Goal: Contribute content: Contribute content

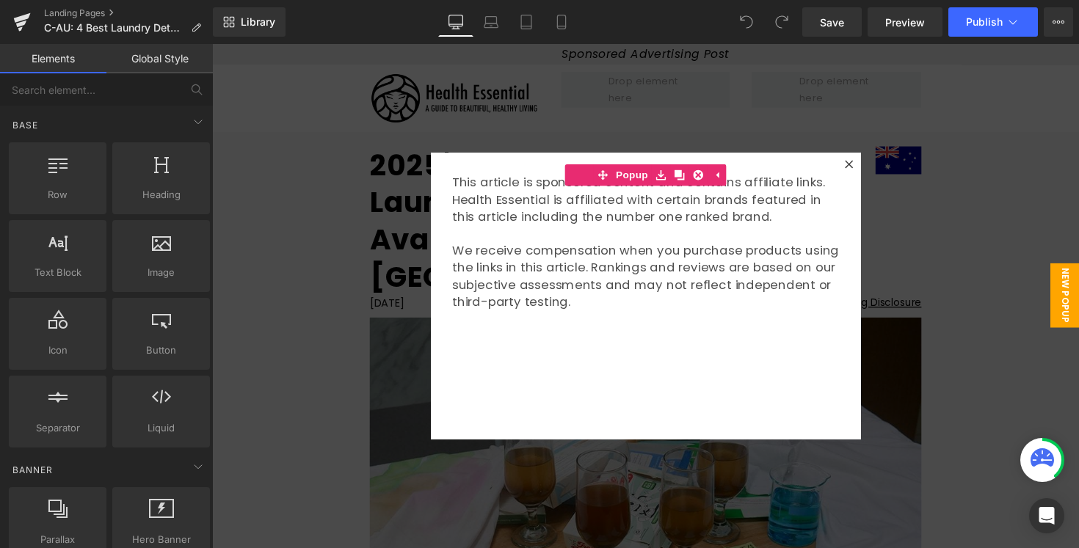
click at [966, 213] on div at bounding box center [656, 302] width 888 height 517
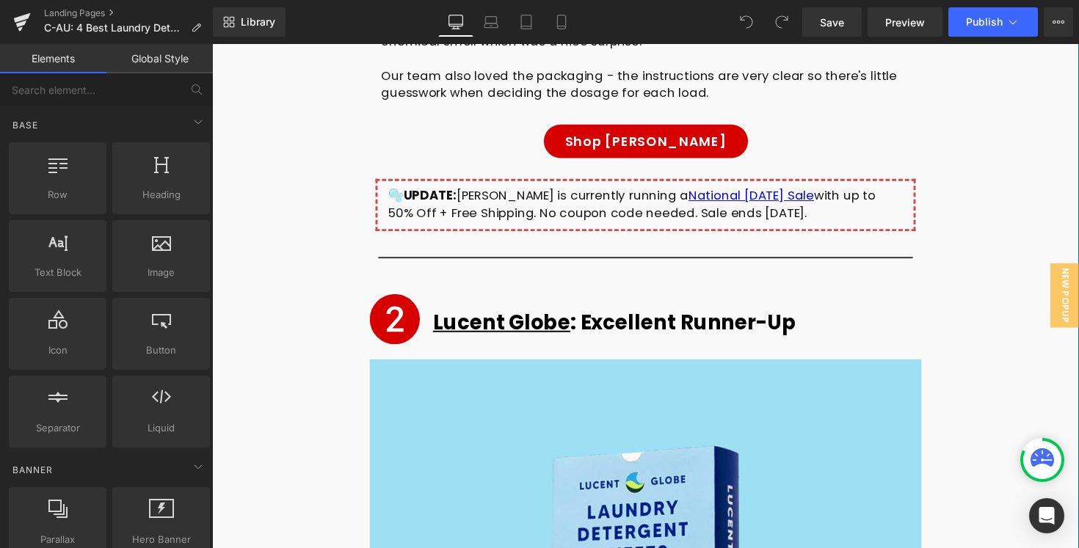
scroll to position [5351, 0]
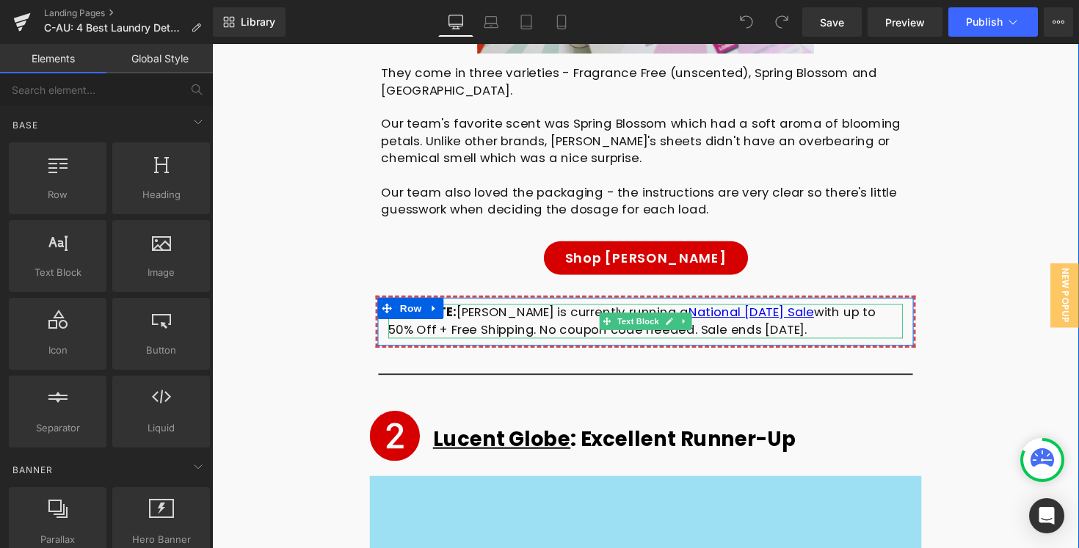
click at [512, 310] on div "🫧 UPDATE: [PERSON_NAME] is currently running a National [DATE] Sale with up to …" at bounding box center [656, 327] width 527 height 35
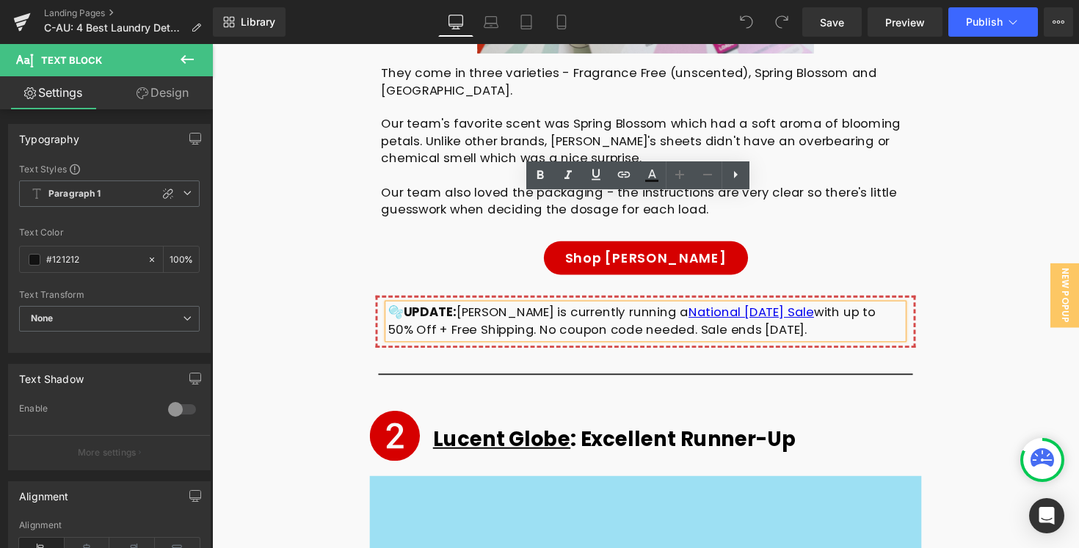
click at [393, 310] on div "🫧 UPDATE: [PERSON_NAME] is currently running a National [DATE] Sale with up to …" at bounding box center [656, 327] width 527 height 35
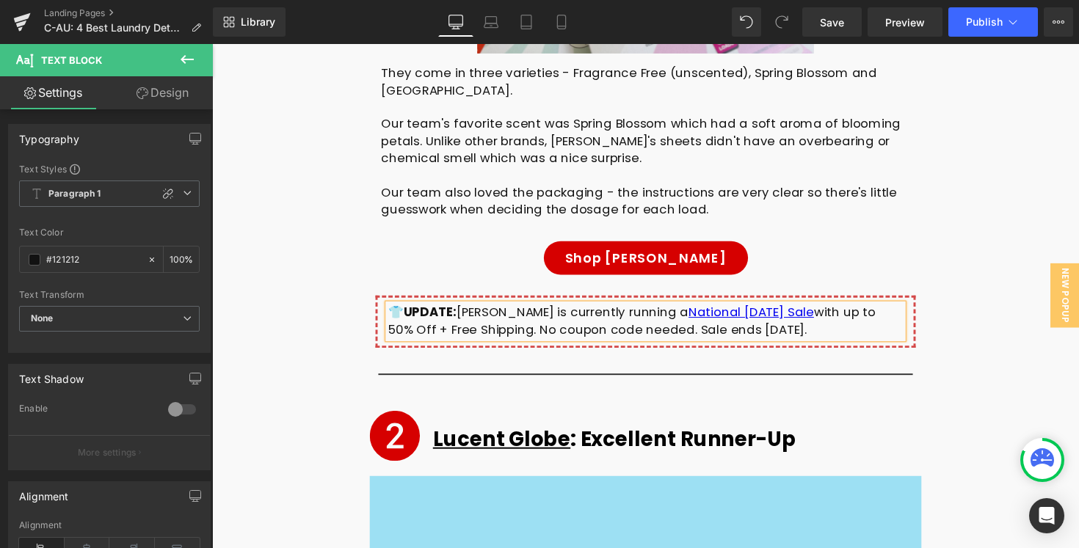
click at [578, 310] on div "👕 UPDATE: [PERSON_NAME] is currently running a National [DATE] Sale with up to …" at bounding box center [656, 327] width 527 height 35
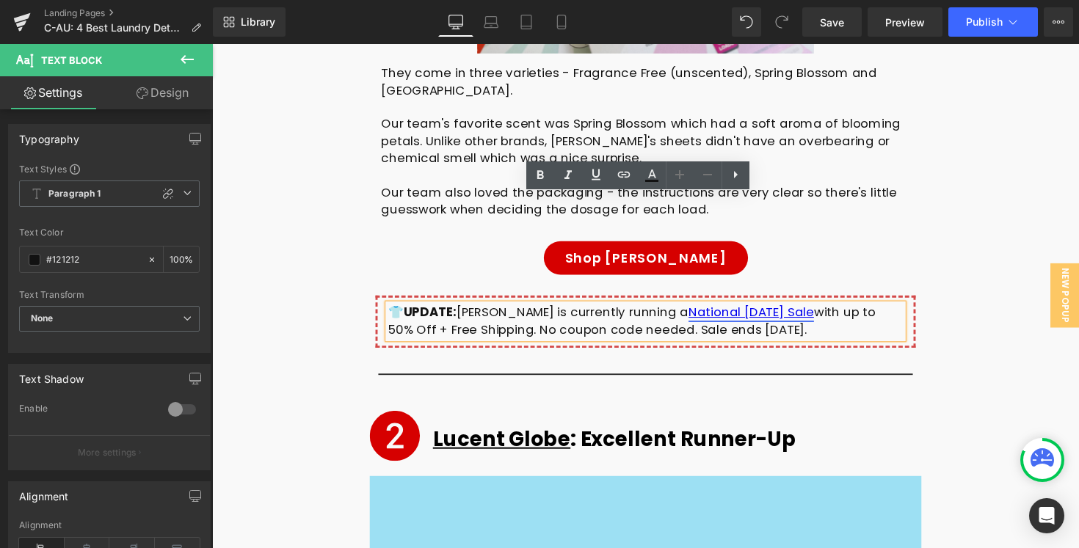
click at [788, 310] on link "National [DATE] Sale" at bounding box center [764, 319] width 128 height 18
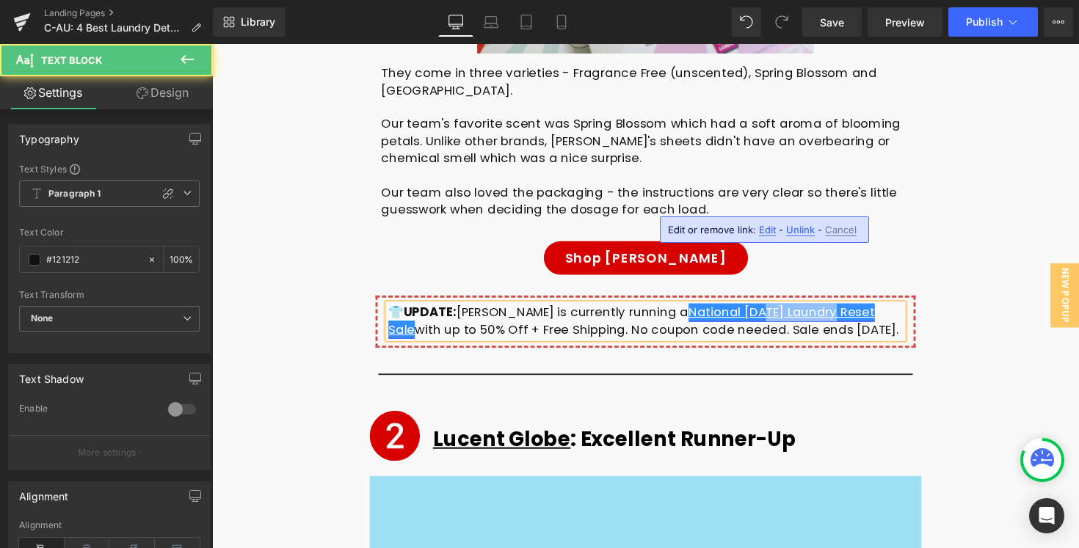
drag, startPoint x: 790, startPoint y: 207, endPoint x: 722, endPoint y: 210, distance: 67.6
click at [722, 310] on link "National [DATE] Laundry Reset Sale" at bounding box center [642, 327] width 498 height 35
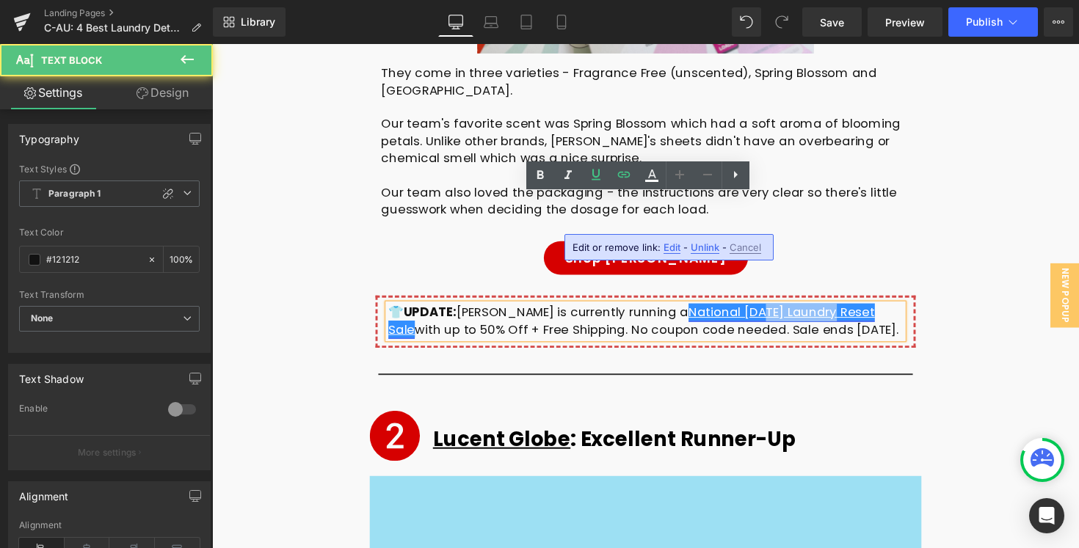
click at [734, 310] on link "National [DATE] Laundry Reset Sale" at bounding box center [642, 327] width 498 height 35
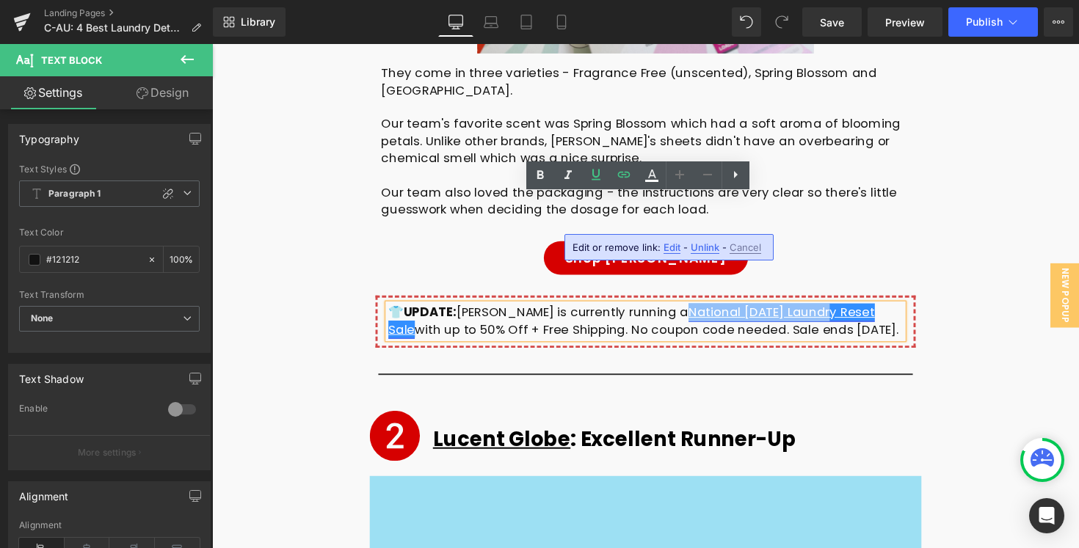
drag, startPoint x: 785, startPoint y: 208, endPoint x: 646, endPoint y: 213, distance: 139.5
click at [646, 310] on link "National [DATE] Laundry Reset Sale" at bounding box center [642, 327] width 498 height 35
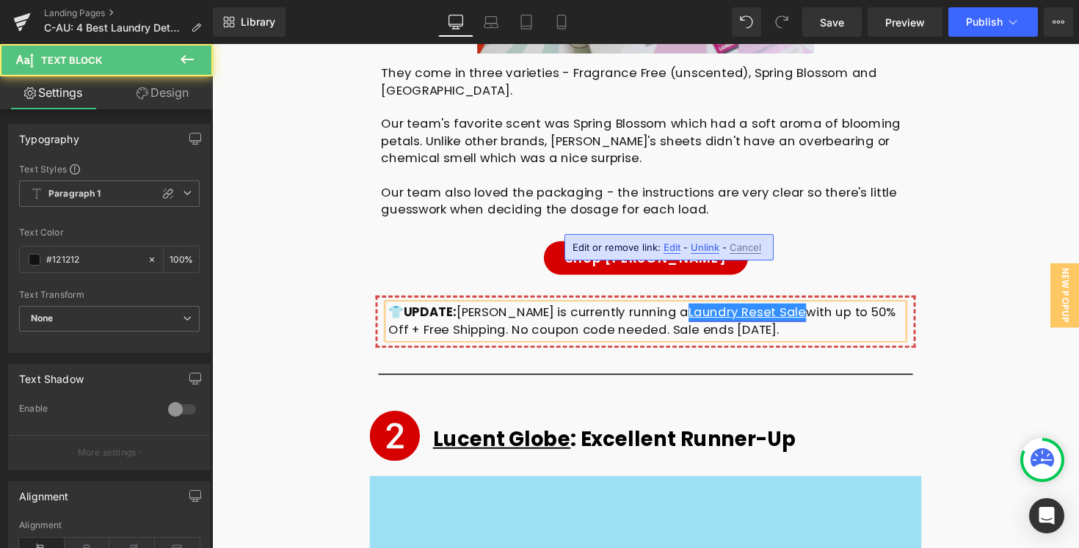
click at [700, 310] on link "Laundry Reset Sale" at bounding box center [760, 319] width 120 height 18
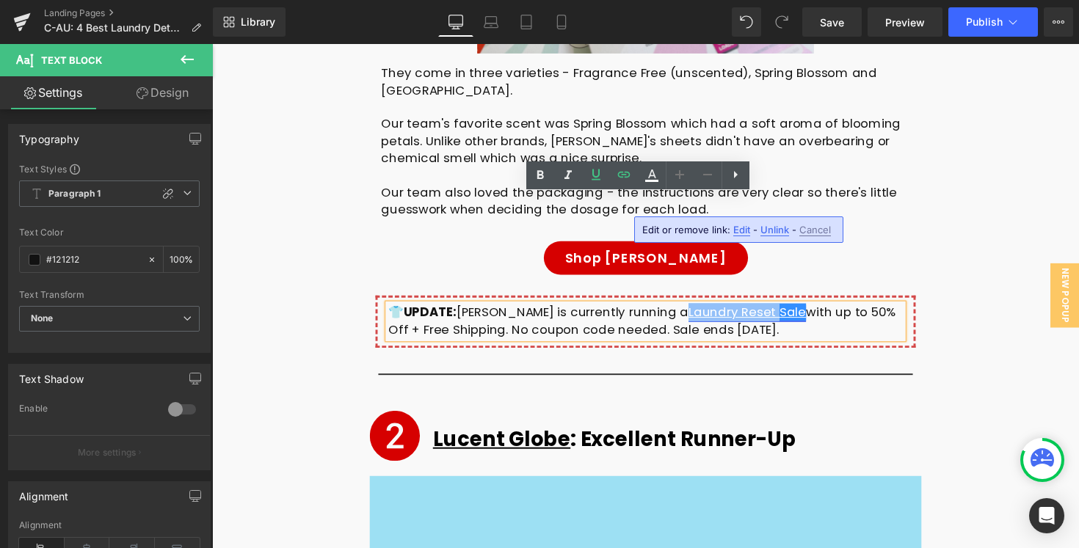
drag, startPoint x: 644, startPoint y: 211, endPoint x: 735, endPoint y: 203, distance: 92.0
click at [735, 310] on link "Laundry Reset Sale" at bounding box center [760, 319] width 120 height 18
copy link "Laundry Reset"
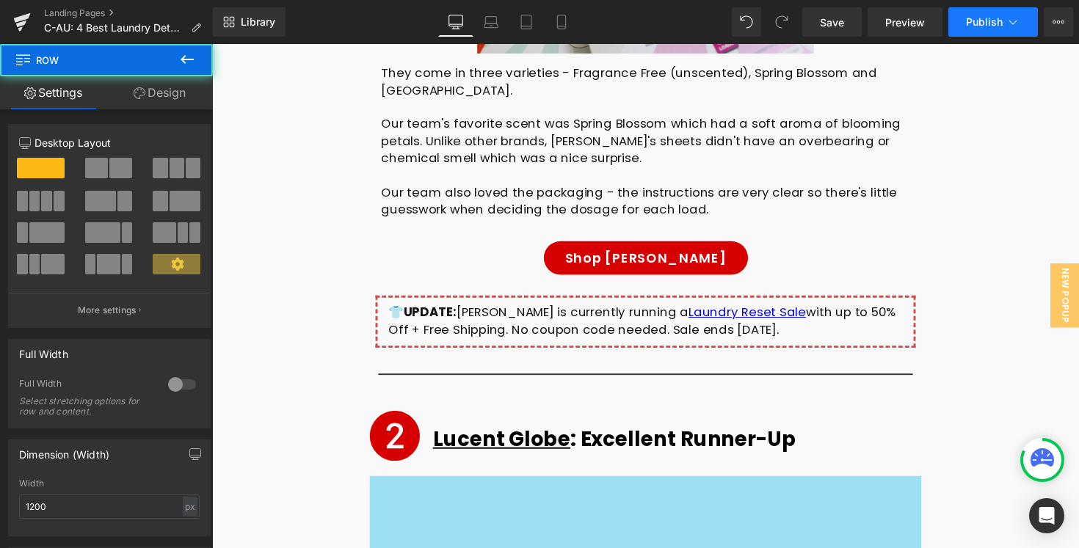
click at [969, 23] on span "Publish" at bounding box center [984, 22] width 37 height 12
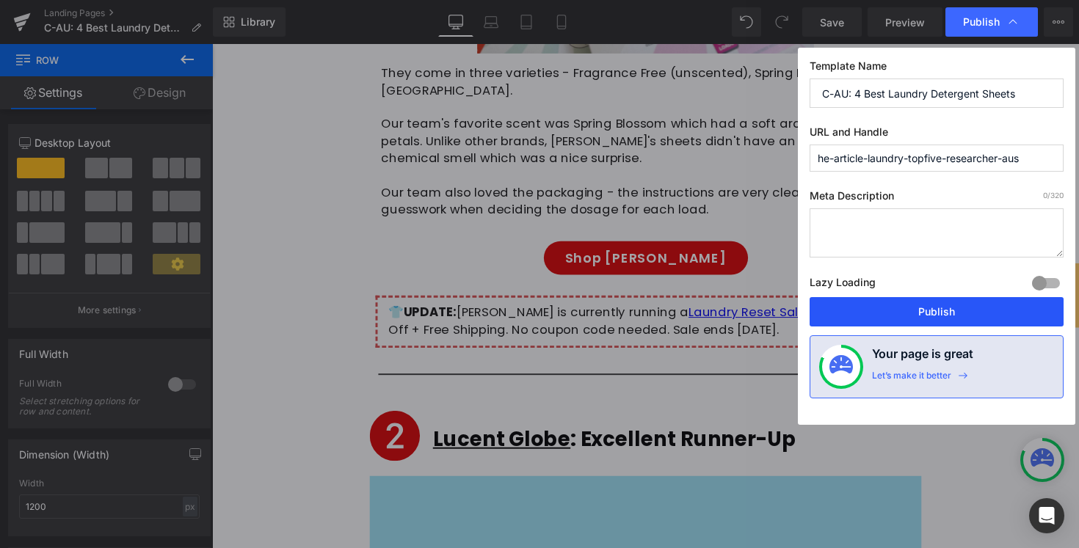
click at [900, 313] on button "Publish" at bounding box center [936, 311] width 254 height 29
